Goal: Participate in discussion

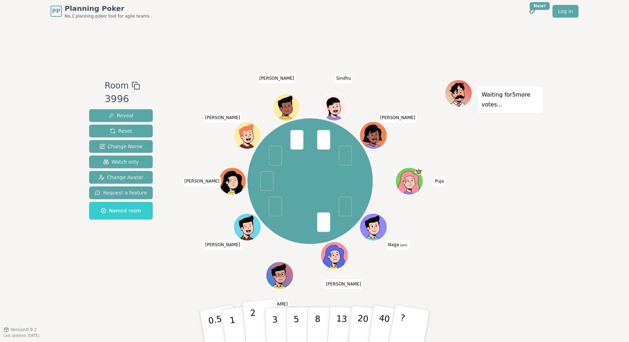
drag, startPoint x: 258, startPoint y: 327, endPoint x: 267, endPoint y: 342, distance: 16.7
click at [258, 327] on button "2" at bounding box center [262, 326] width 40 height 56
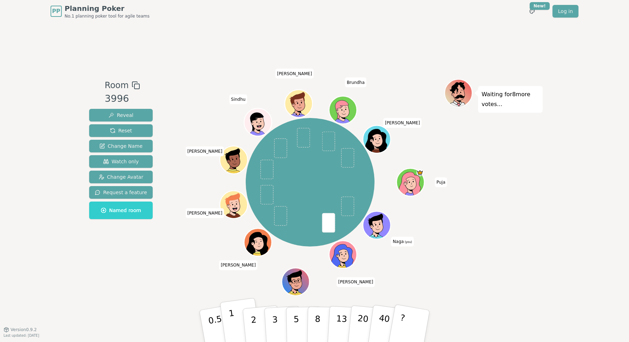
drag, startPoint x: 234, startPoint y: 317, endPoint x: 237, endPoint y: 333, distance: 16.5
click at [234, 317] on button "1" at bounding box center [241, 326] width 42 height 57
click at [475, 207] on div "Waiting for 7 more votes..." at bounding box center [493, 176] width 98 height 194
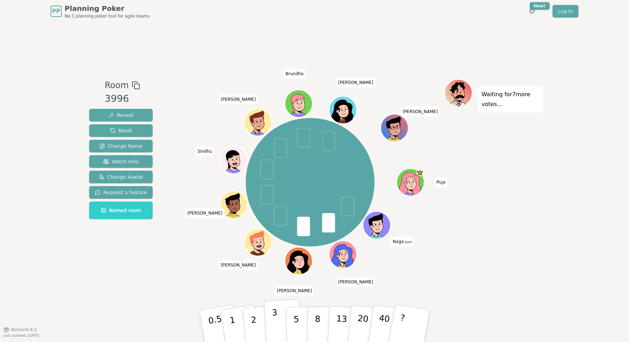
click at [273, 322] on p "3" at bounding box center [276, 326] width 8 height 38
click at [45, 274] on div "PP Planning Poker No.1 planning poker tool for agile teams Toggle theme New! Lo…" at bounding box center [314, 171] width 629 height 342
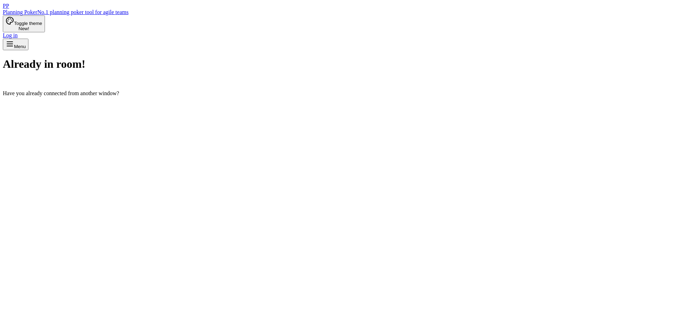
click at [120, 58] on div "Already in room! Have you already connected from another window?" at bounding box center [337, 77] width 668 height 39
